Goal: Navigation & Orientation: Find specific page/section

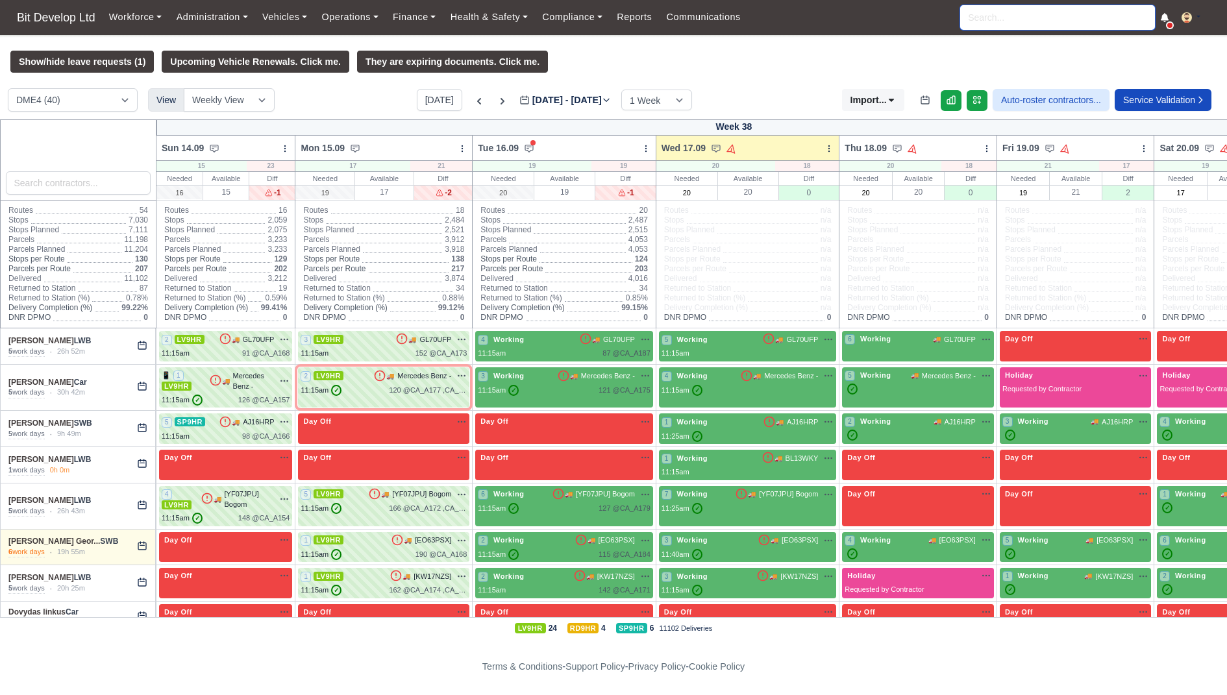
click at [998, 18] on input "search" at bounding box center [1057, 17] width 195 height 25
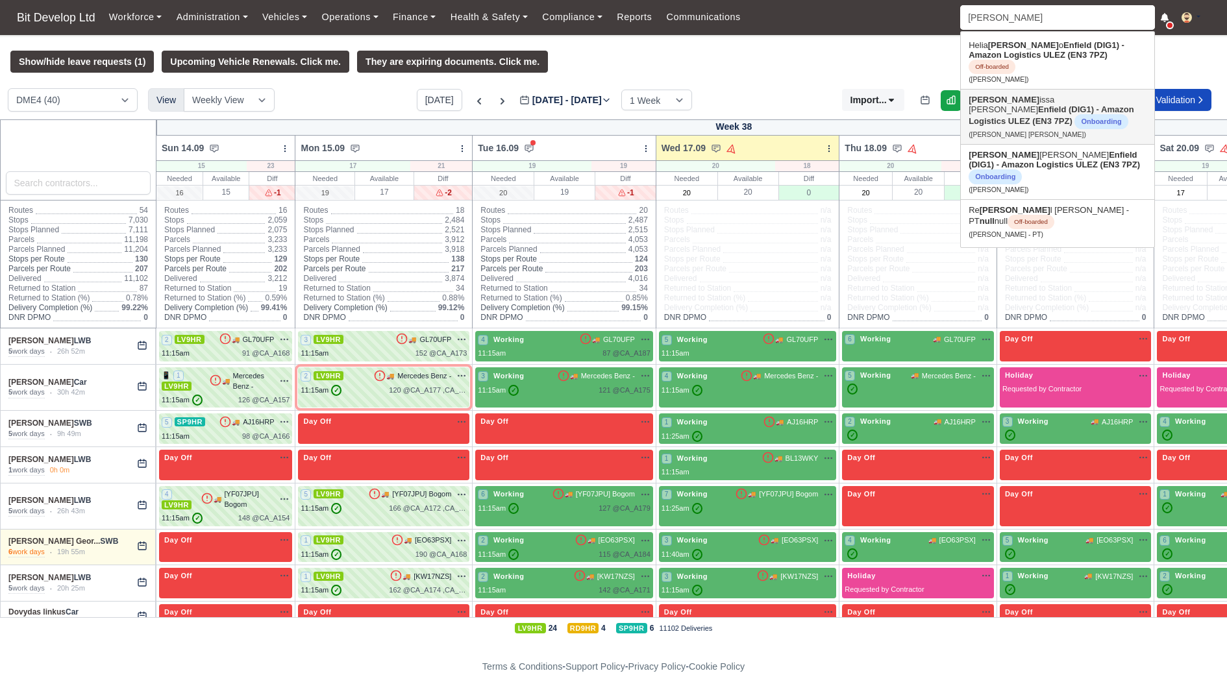
click at [994, 90] on link "Mel issa Rienda Sanches Ferreira Enfield (DIG1) - Amazon Logistics ULEZ (EN3 7P…" at bounding box center [1057, 117] width 193 height 55
type input "Melissa Rienda Sanches Ferreira"
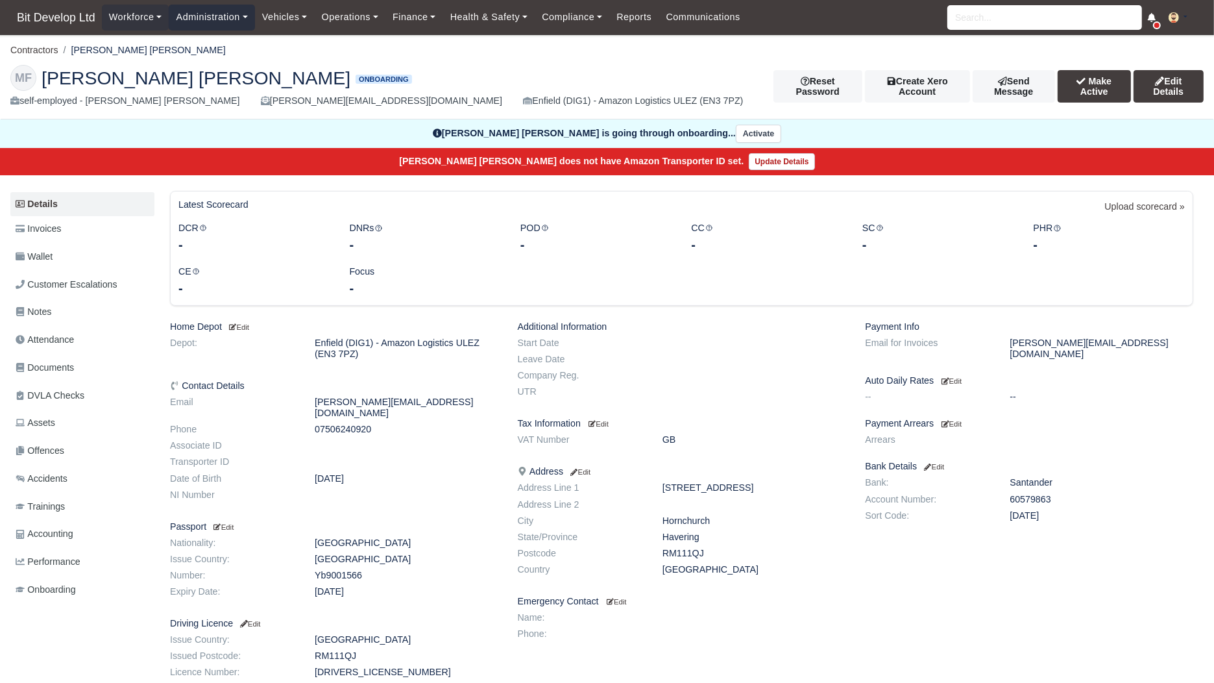
click at [251, 20] on link "Administration" at bounding box center [212, 17] width 86 height 25
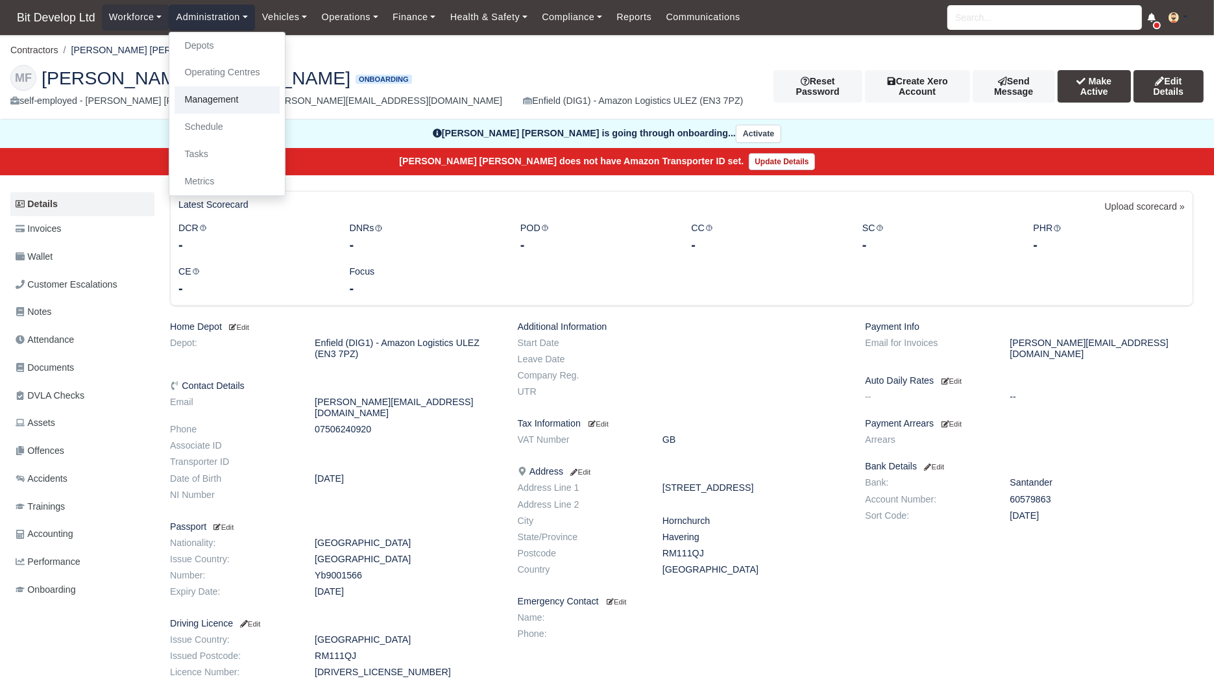
click at [227, 97] on link "Management" at bounding box center [227, 99] width 105 height 27
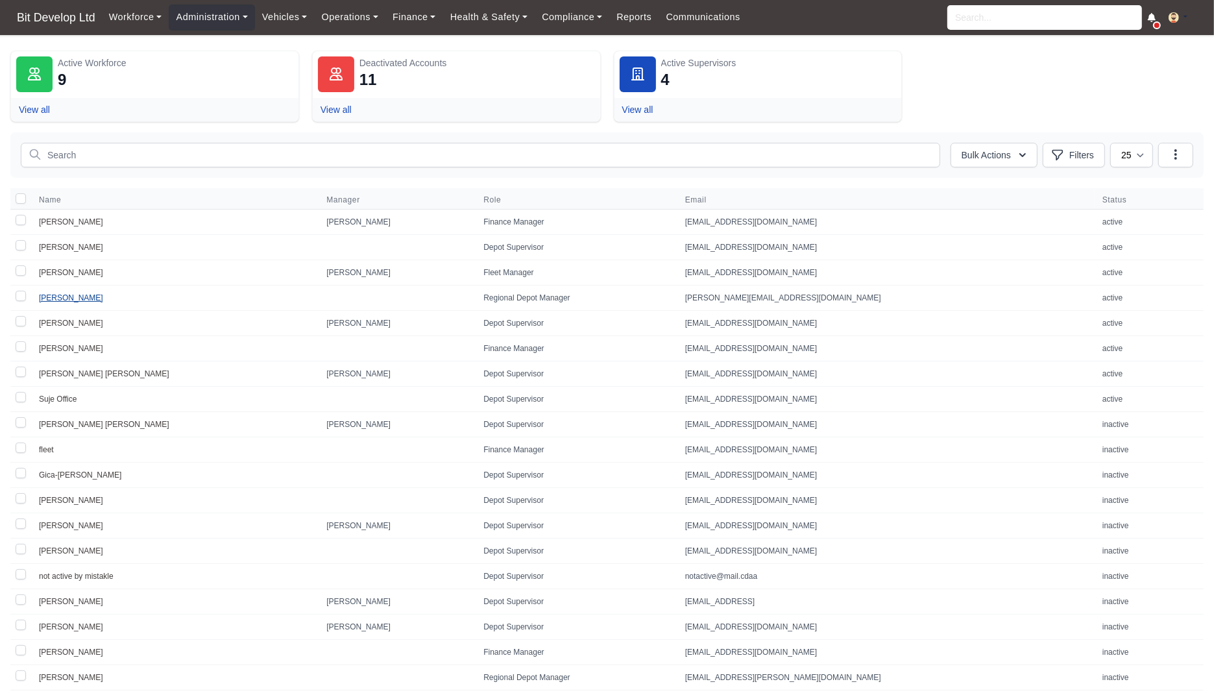
click at [62, 293] on link "Melissa" at bounding box center [71, 297] width 64 height 9
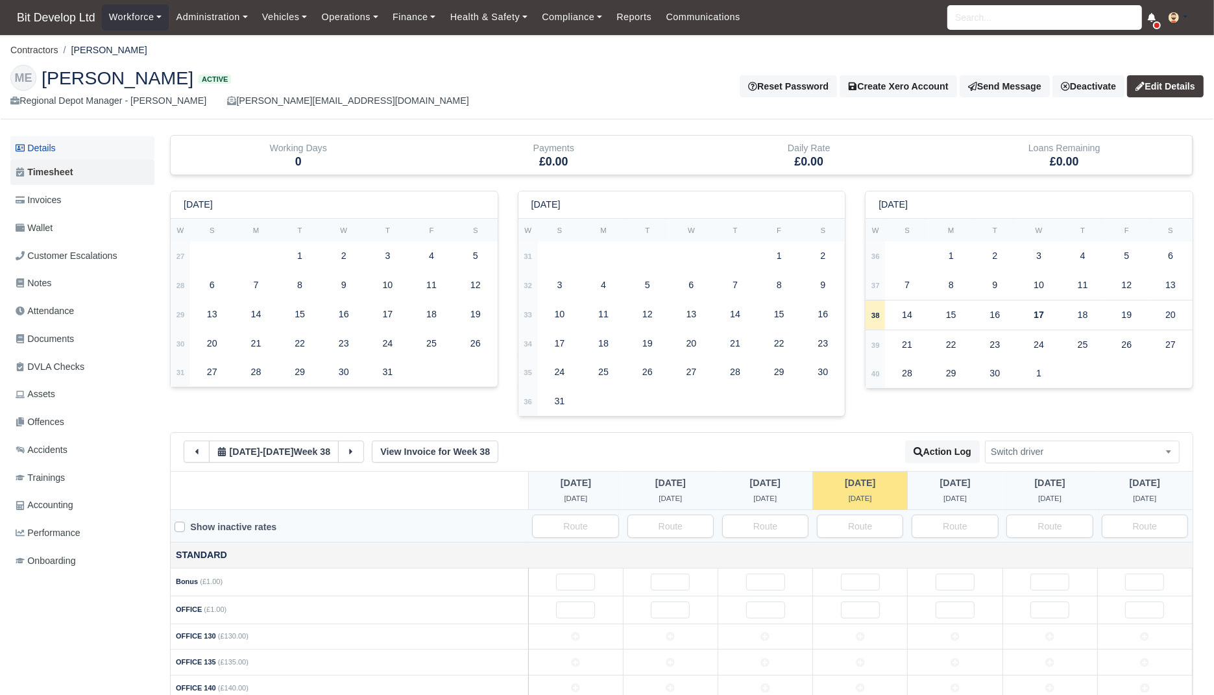
click at [88, 141] on link "Details" at bounding box center [82, 148] width 144 height 24
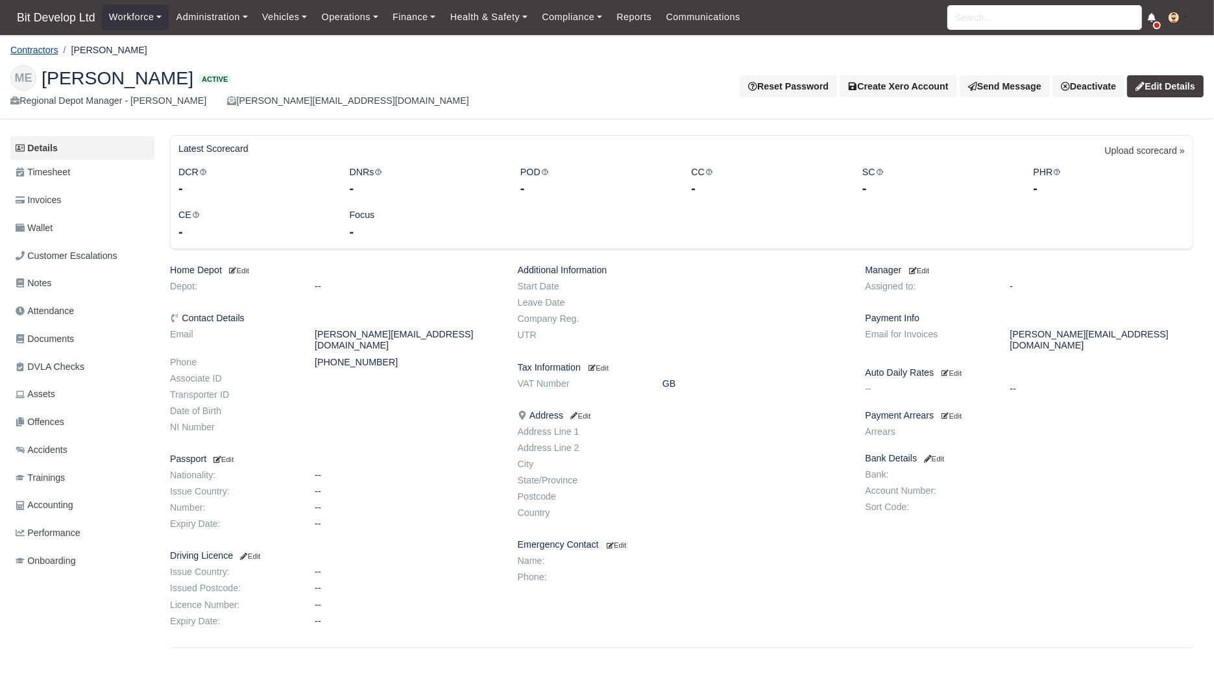
click at [42, 51] on link "Contractors" at bounding box center [34, 50] width 48 height 10
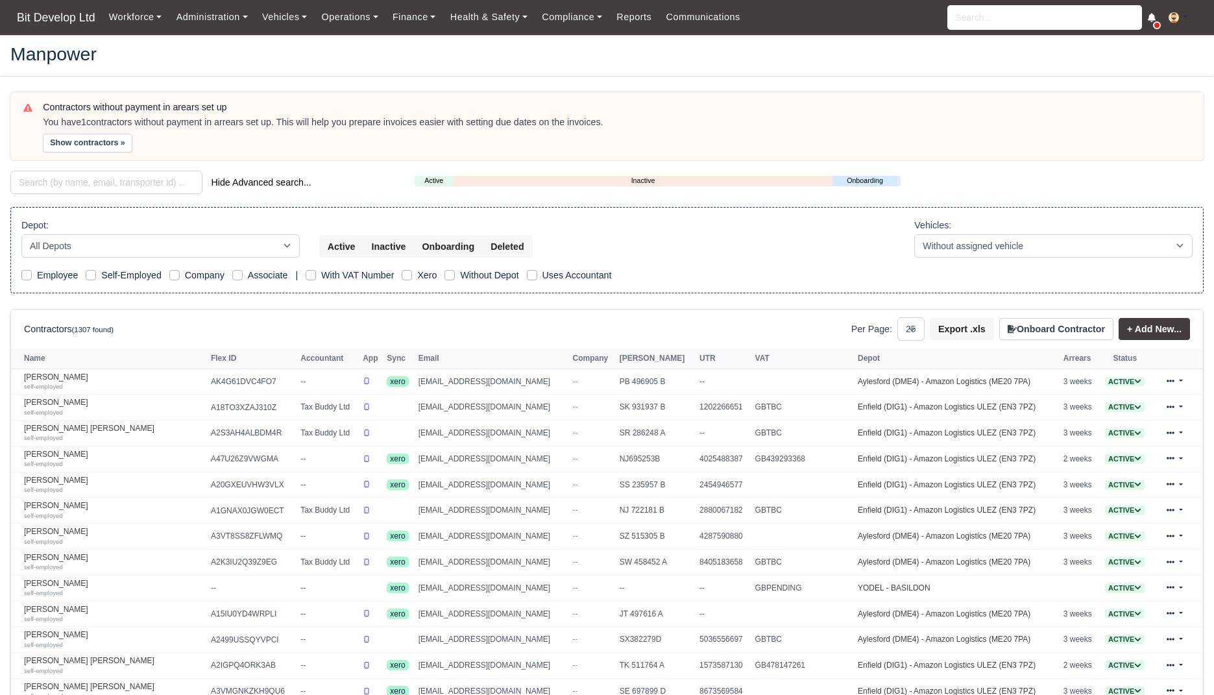
select select "25"
click at [50, 14] on span "Bit Develop Ltd" at bounding box center [56, 18] width 92 height 26
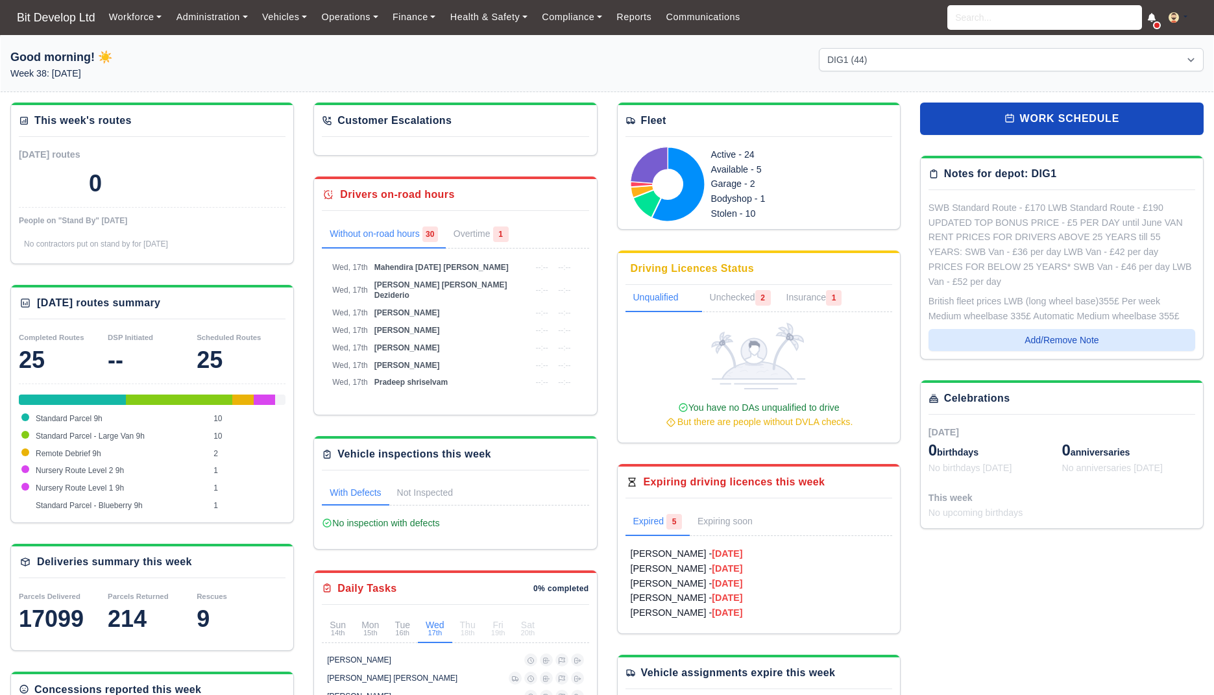
select select "2"
click at [72, 21] on span "Bit Develop Ltd" at bounding box center [56, 18] width 92 height 26
click at [698, 1] on div "Workforce Manpower Expiring Documents Leave Requests Daily Attendance Daily Tim…" at bounding box center [653, 17] width 1102 height 35
click at [698, 19] on link "Communications" at bounding box center [703, 17] width 89 height 25
